Goal: Task Accomplishment & Management: Complete application form

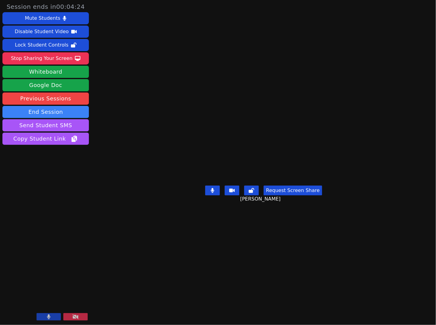
click at [45, 315] on button at bounding box center [49, 316] width 24 height 7
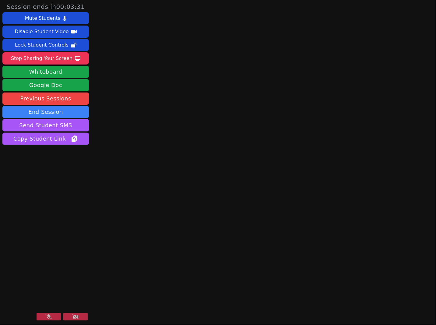
click at [244, 165] on main at bounding box center [263, 162] width 115 height 325
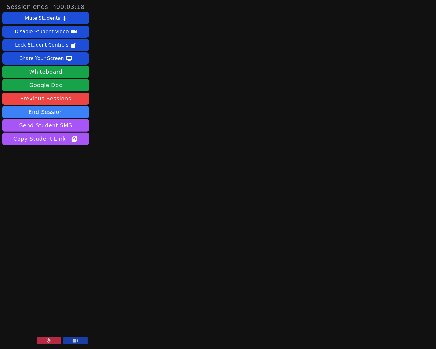
click at [78, 325] on icon at bounding box center [75, 340] width 5 height 5
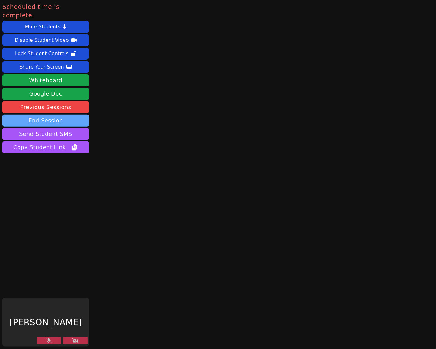
click at [74, 114] on button "End Session" at bounding box center [45, 120] width 86 height 12
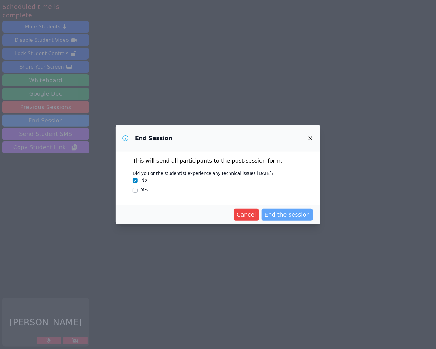
click at [305, 216] on span "End the session" at bounding box center [286, 214] width 45 height 9
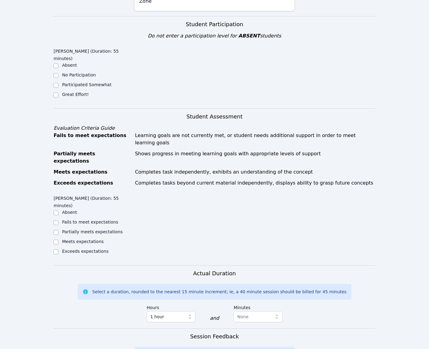
scroll to position [183, 0]
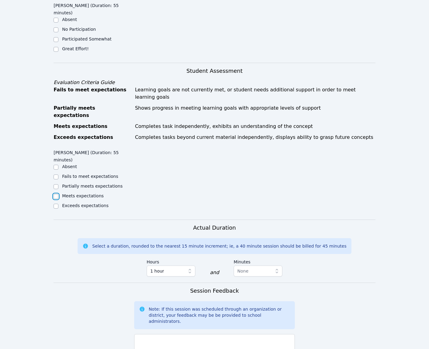
click at [57, 194] on input "Meets expectations" at bounding box center [56, 196] width 5 height 5
checkbox input "true"
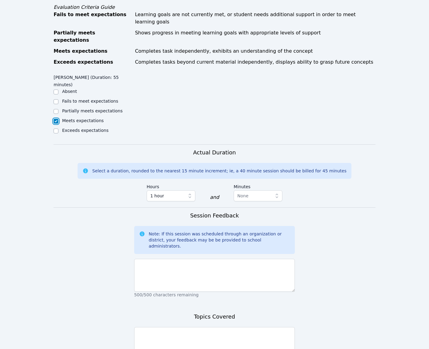
scroll to position [274, 0]
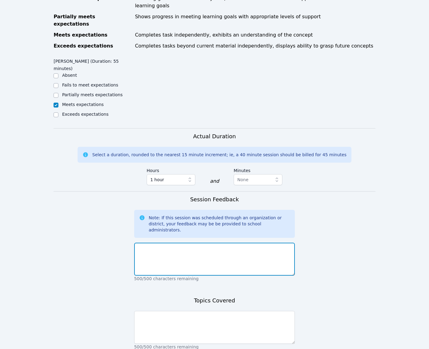
click at [231, 243] on textarea at bounding box center [214, 259] width 161 height 33
type textarea "T"
type textarea "I subbed for this session, we followed the lesson plan set by the original tuto…"
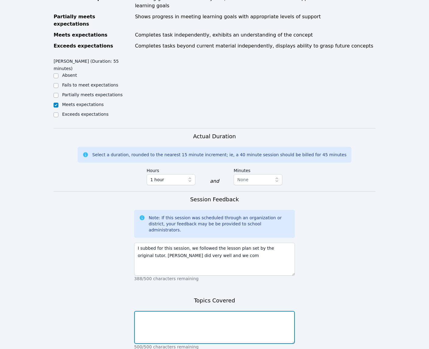
click at [175, 311] on textarea at bounding box center [214, 327] width 161 height 33
type textarea "T"
type textarea "Combining common terms"
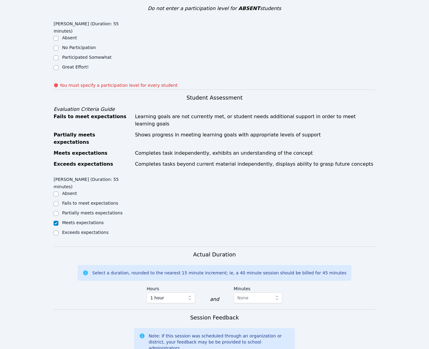
scroll to position [145, 0]
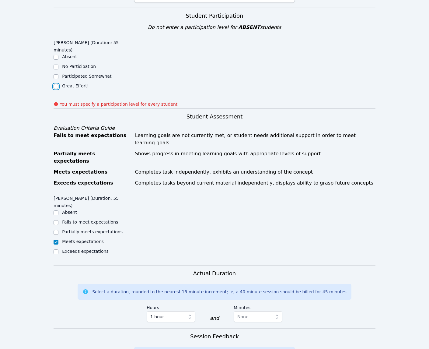
click at [54, 84] on input "Great Effort!" at bounding box center [56, 86] width 5 height 5
checkbox input "true"
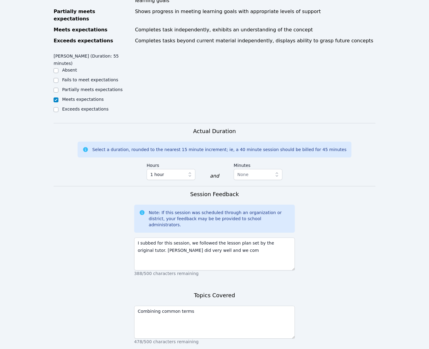
scroll to position [294, 0]
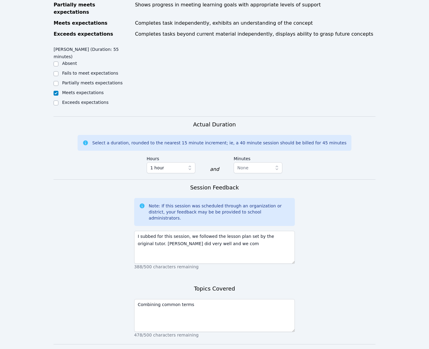
click at [214, 325] on span "Complete" at bounding box center [214, 355] width 27 height 9
